Goal: Check status: Check status

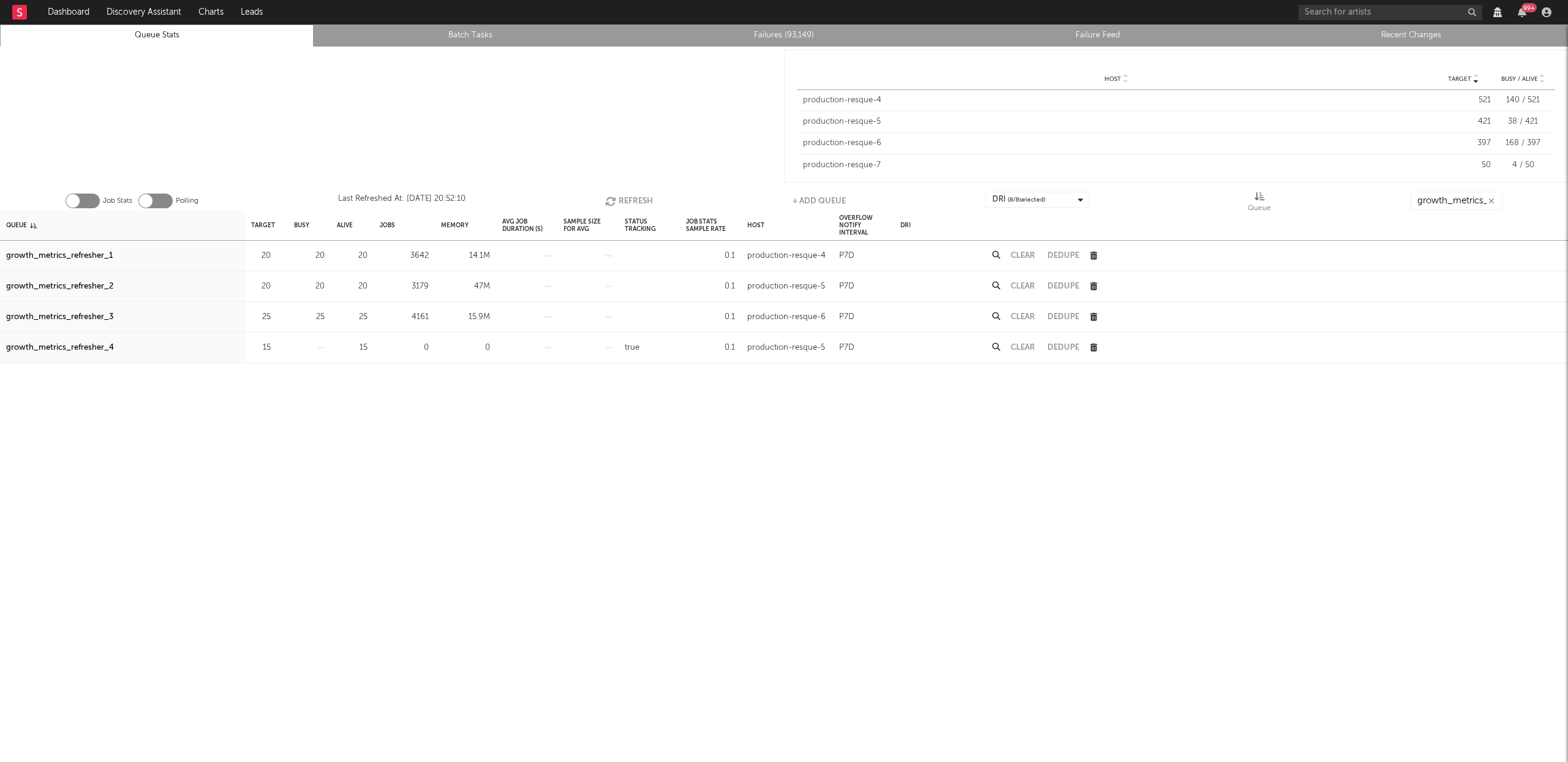
click at [632, 197] on button "Refresh" at bounding box center [628, 201] width 47 height 19
click at [1024, 314] on button "Clear" at bounding box center [1023, 317] width 24 height 8
click at [646, 201] on button "Refresh" at bounding box center [628, 201] width 47 height 19
click at [622, 197] on button "Refresh" at bounding box center [628, 201] width 47 height 19
click at [1029, 252] on button "Clear" at bounding box center [1023, 255] width 24 height 8
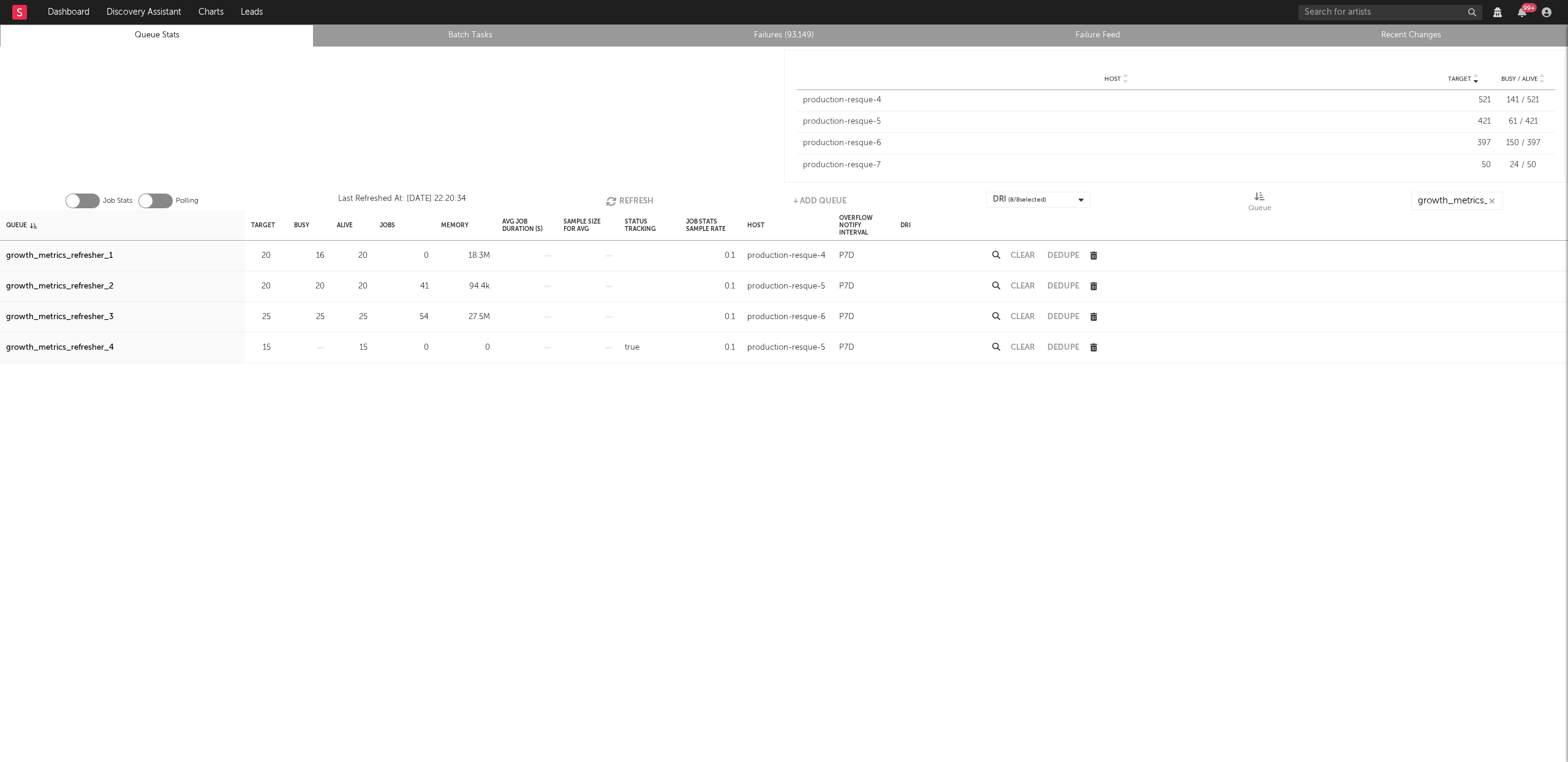
click at [621, 203] on button "Refresh" at bounding box center [629, 201] width 47 height 19
click at [636, 203] on button "Refresh" at bounding box center [628, 201] width 47 height 19
click at [614, 194] on button "Refresh" at bounding box center [628, 201] width 47 height 19
click at [1024, 250] on div "Clear" at bounding box center [1022, 256] width 37 height 31
click at [1023, 255] on button "Clear" at bounding box center [1023, 255] width 24 height 8
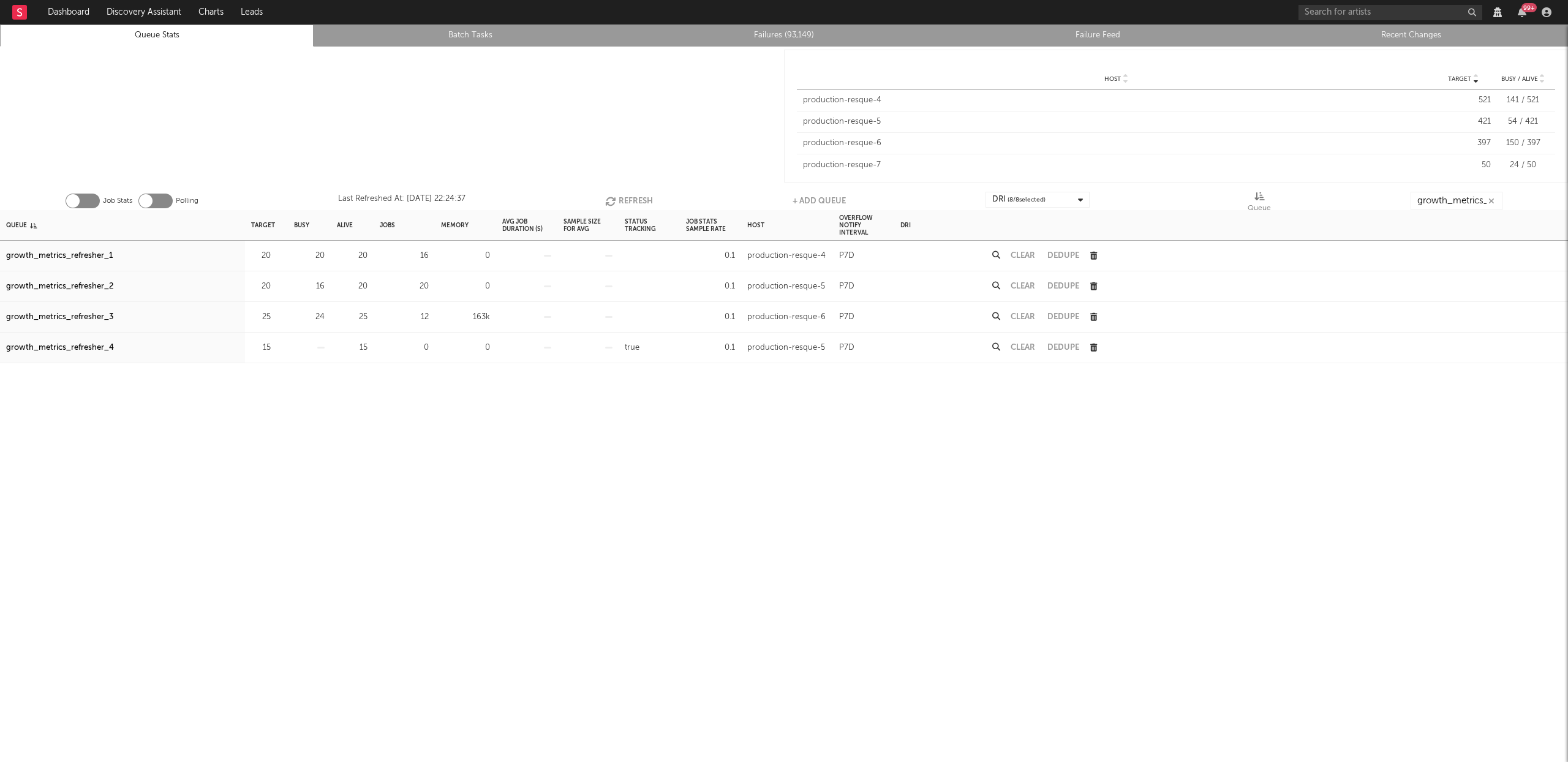
click at [616, 194] on button "Refresh" at bounding box center [628, 201] width 47 height 19
click at [619, 194] on button "Refresh" at bounding box center [629, 201] width 47 height 19
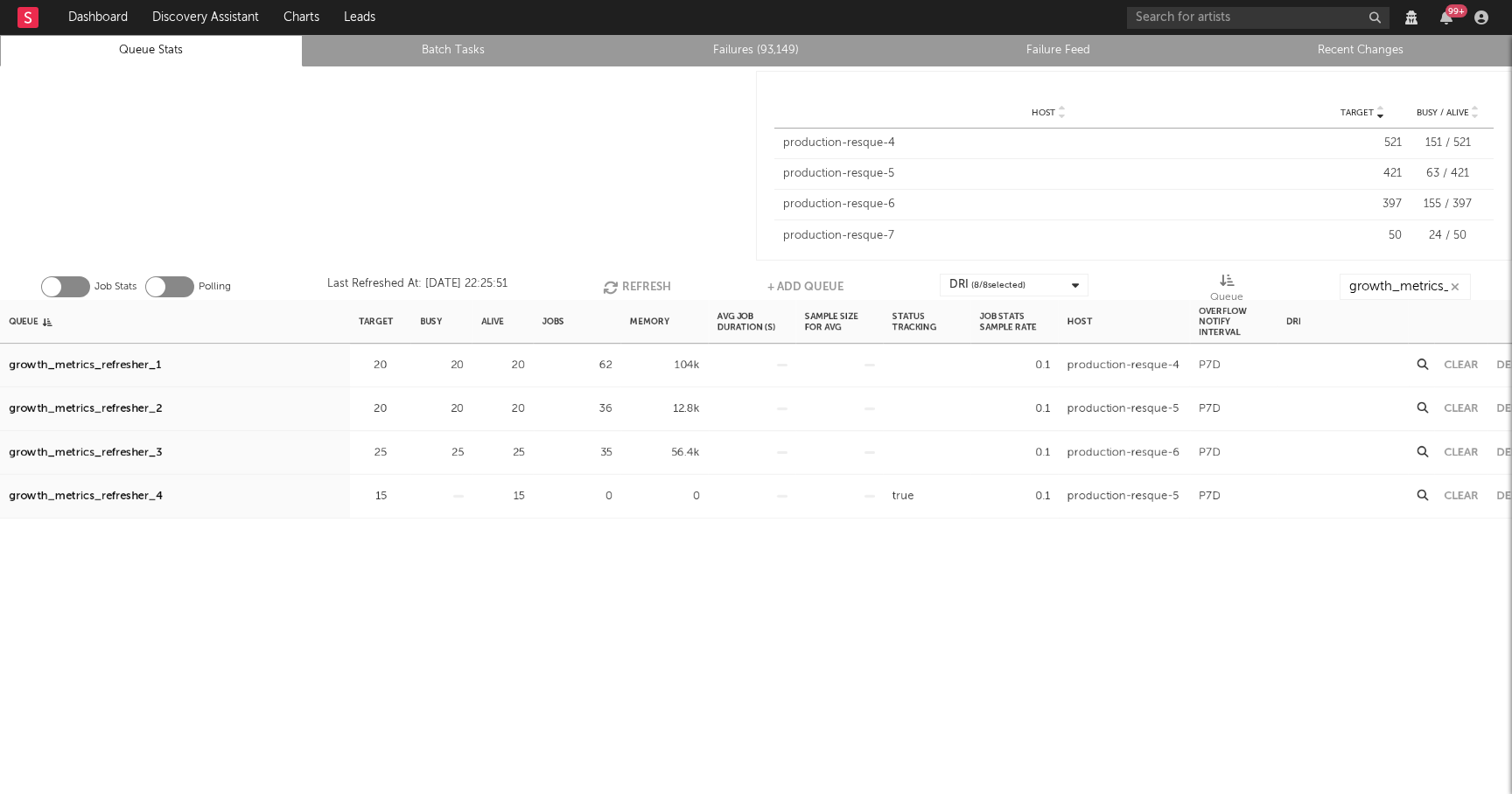
click at [653, 277] on button "Refresh" at bounding box center [637, 287] width 68 height 27
click at [647, 277] on button "Refresh" at bounding box center [639, 287] width 68 height 27
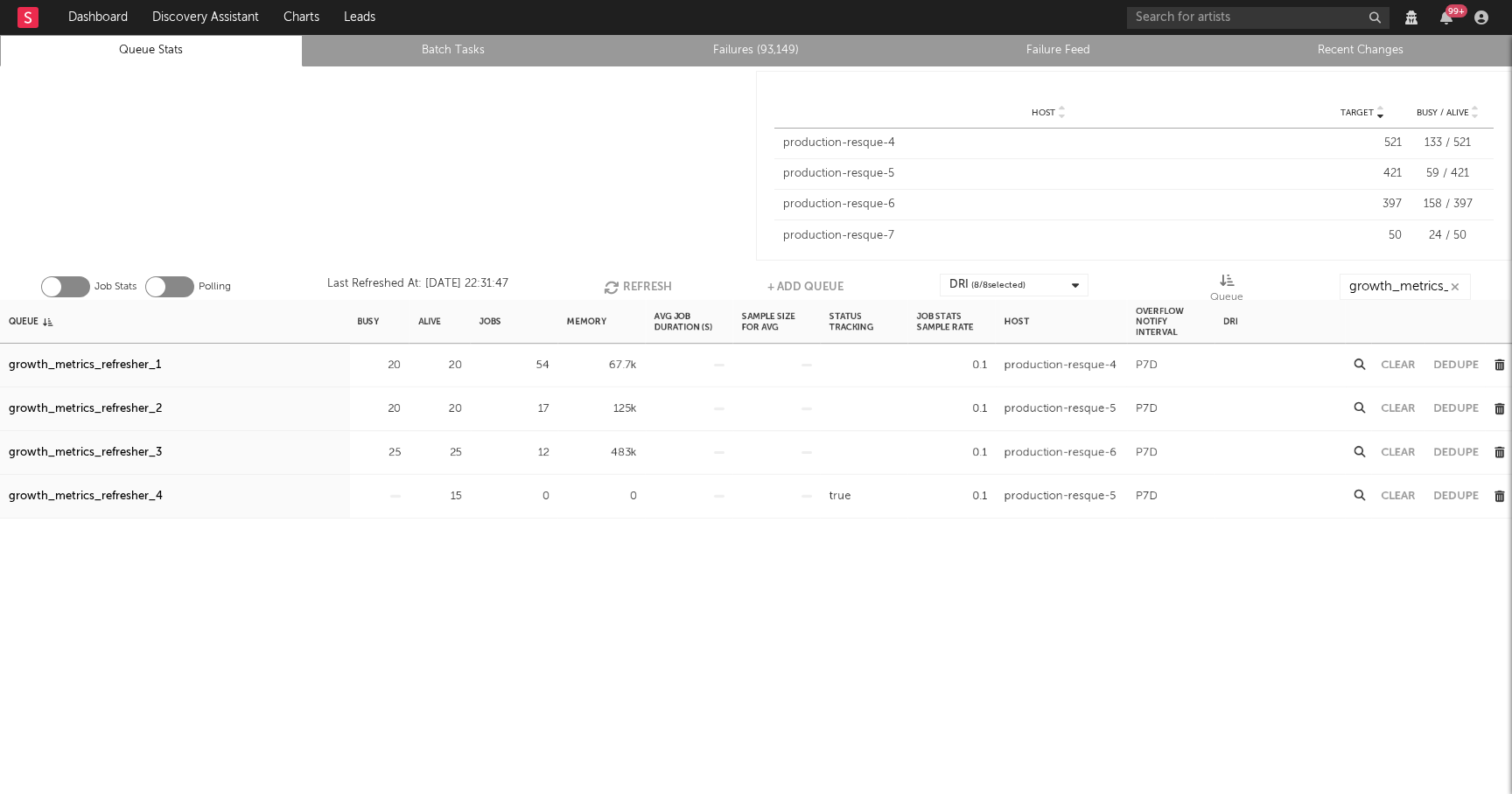
click at [1405, 371] on div "Clear" at bounding box center [1397, 365] width 52 height 44
click at [1403, 354] on div "Clear" at bounding box center [1397, 365] width 52 height 44
click at [1403, 359] on button "Clear" at bounding box center [1398, 364] width 35 height 11
click at [641, 281] on button "Refresh" at bounding box center [638, 287] width 68 height 27
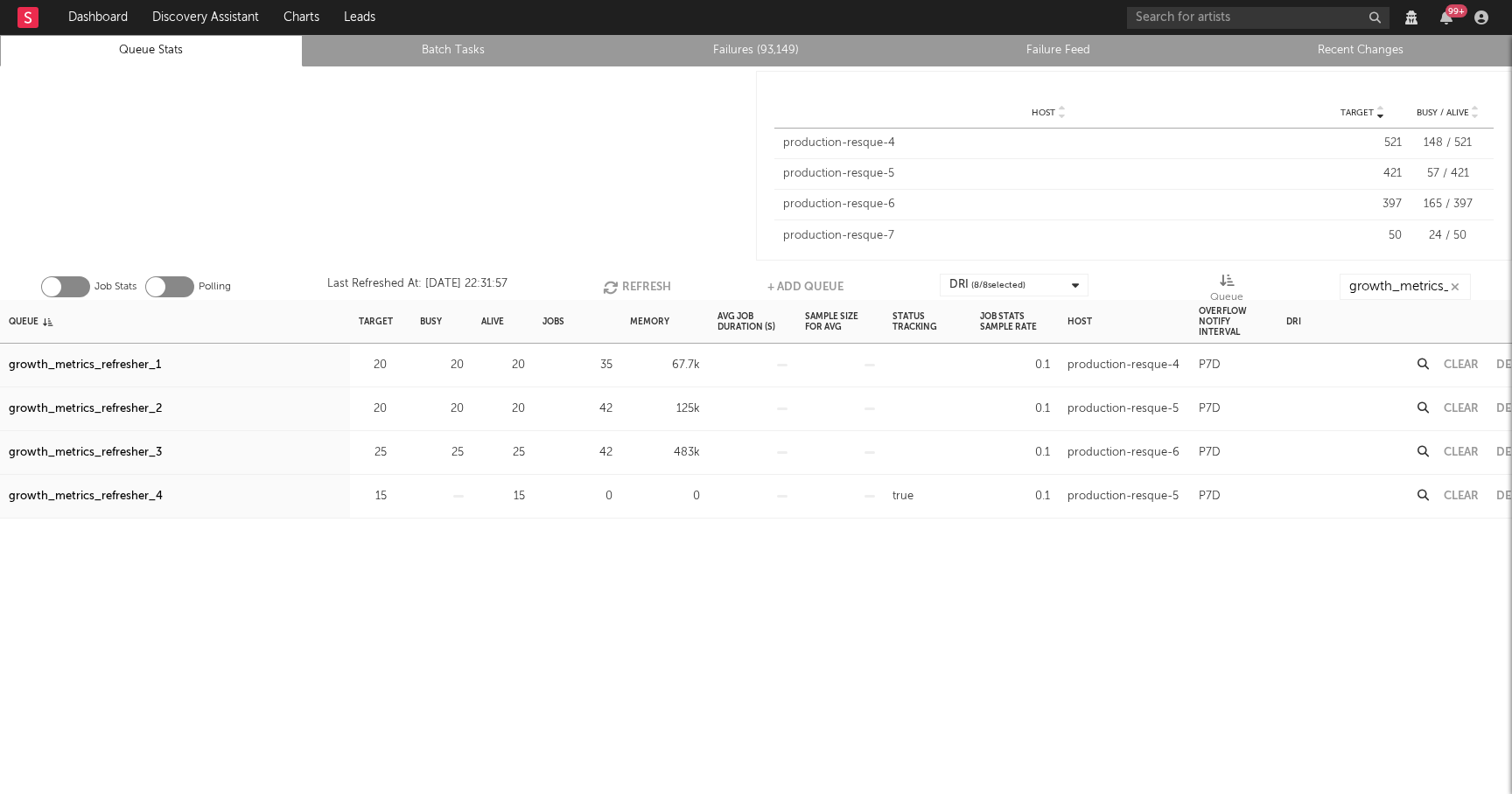
click at [650, 287] on button "Refresh" at bounding box center [637, 287] width 68 height 27
click at [1458, 363] on button "Clear" at bounding box center [1462, 364] width 35 height 11
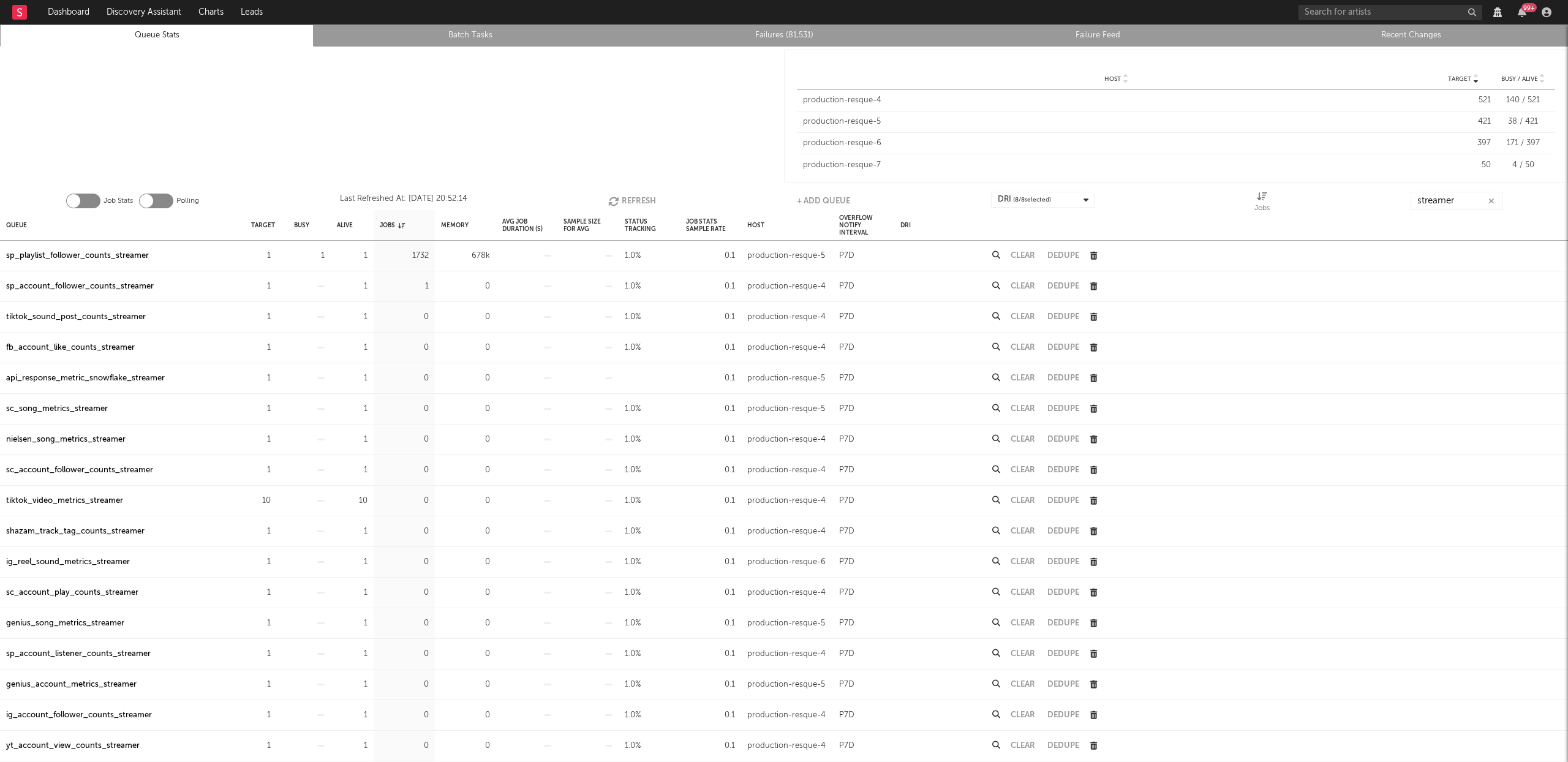
click at [637, 201] on button "Refresh" at bounding box center [632, 201] width 47 height 19
click at [637, 201] on button "Refresh" at bounding box center [632, 201] width 47 height 19
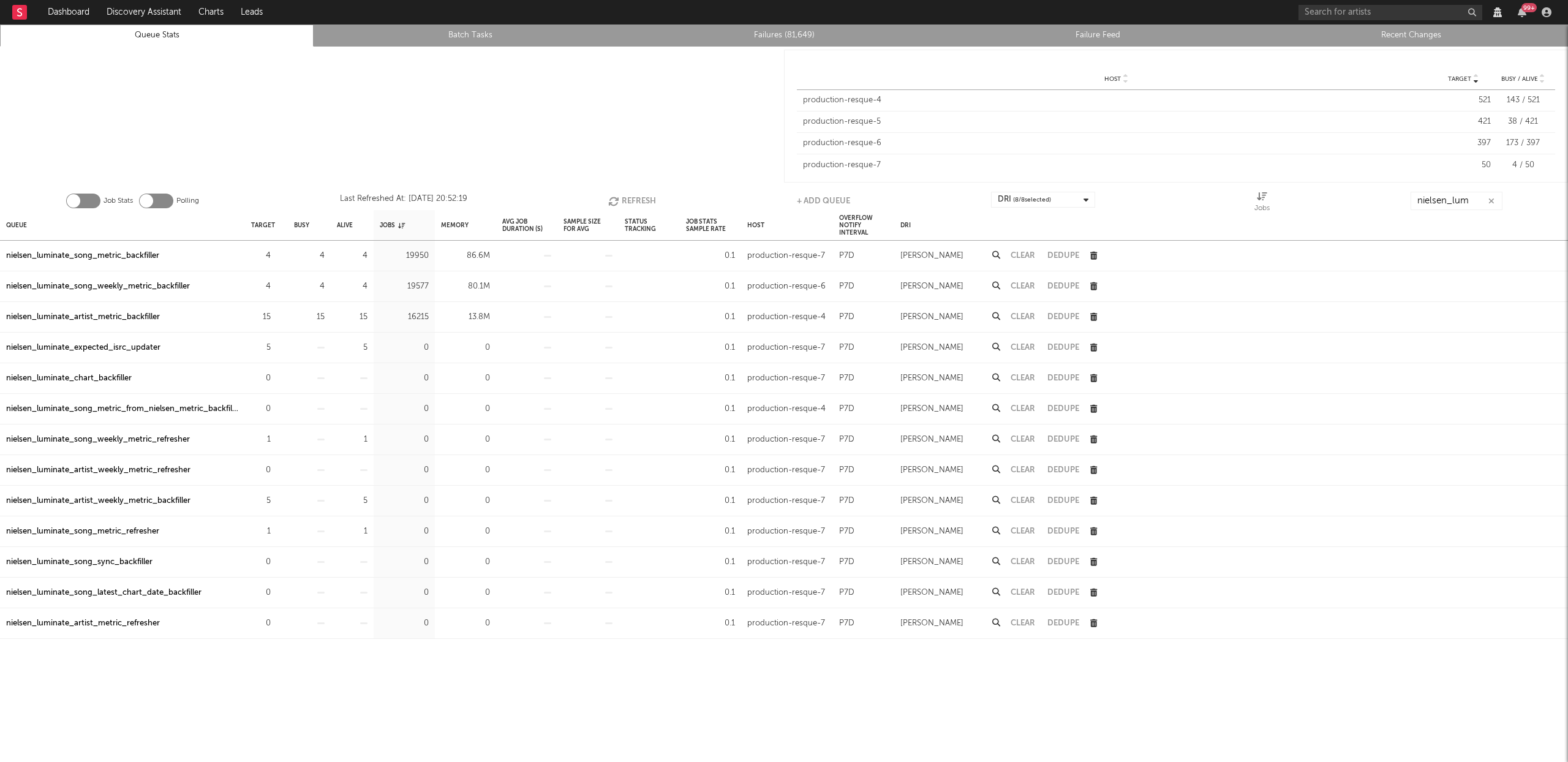
click at [623, 197] on button "Refresh" at bounding box center [632, 201] width 47 height 19
click at [93, 253] on div "nielsen_luminate_song_metric_backfiller" at bounding box center [83, 256] width 153 height 15
click at [170, 284] on div "nielsen_luminate_song_weekly_metric_backfiller" at bounding box center [98, 286] width 183 height 15
drag, startPoint x: 145, startPoint y: 319, endPoint x: 160, endPoint y: 309, distance: 18.0
click at [145, 319] on div "nielsen_luminate_artist_metric_backfiller" at bounding box center [83, 317] width 154 height 15
